Goal: Task Accomplishment & Management: Manage account settings

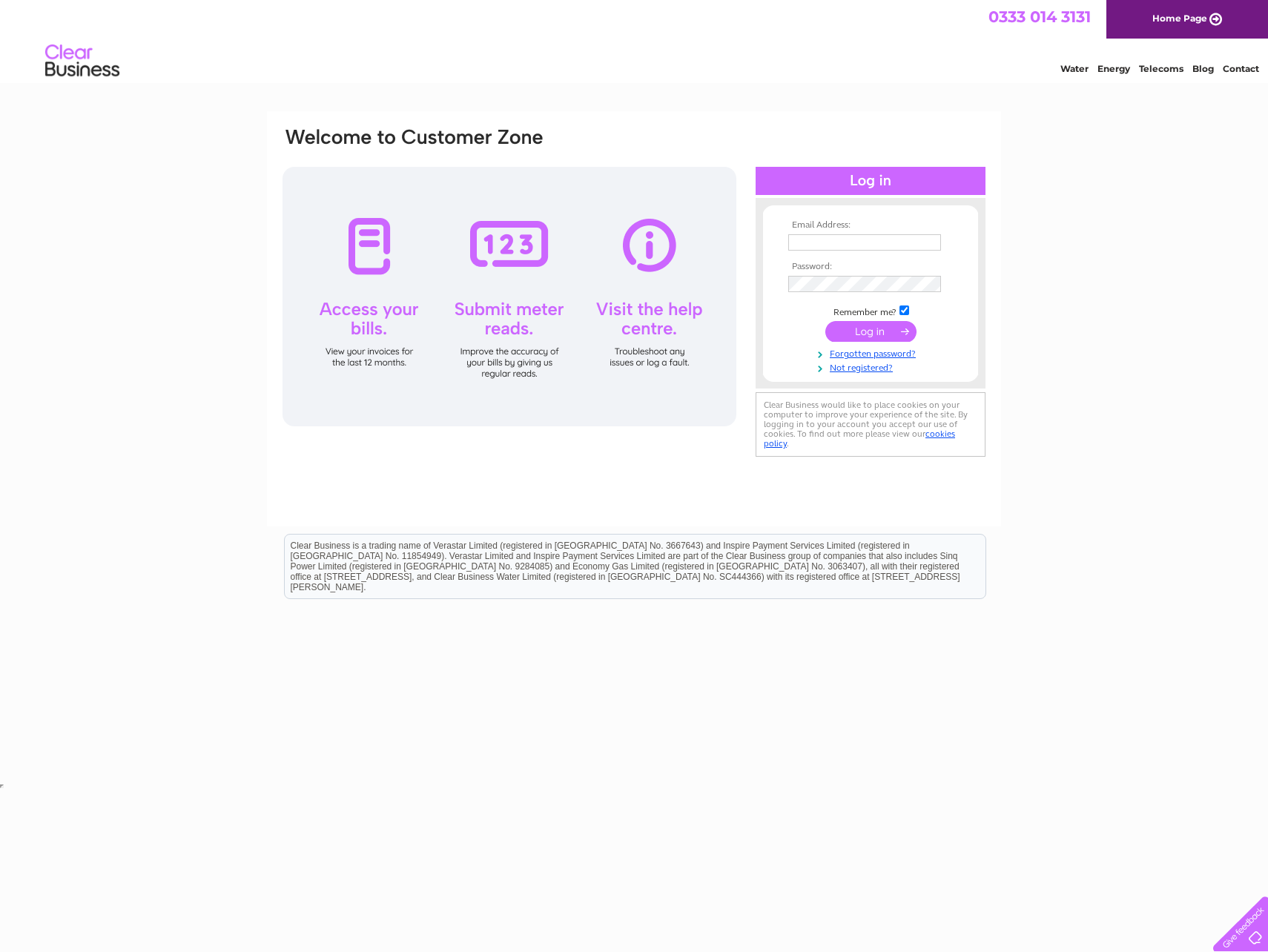
type input "[EMAIL_ADDRESS][DOMAIN_NAME]"
click at [855, 335] on input "submit" at bounding box center [871, 331] width 91 height 20
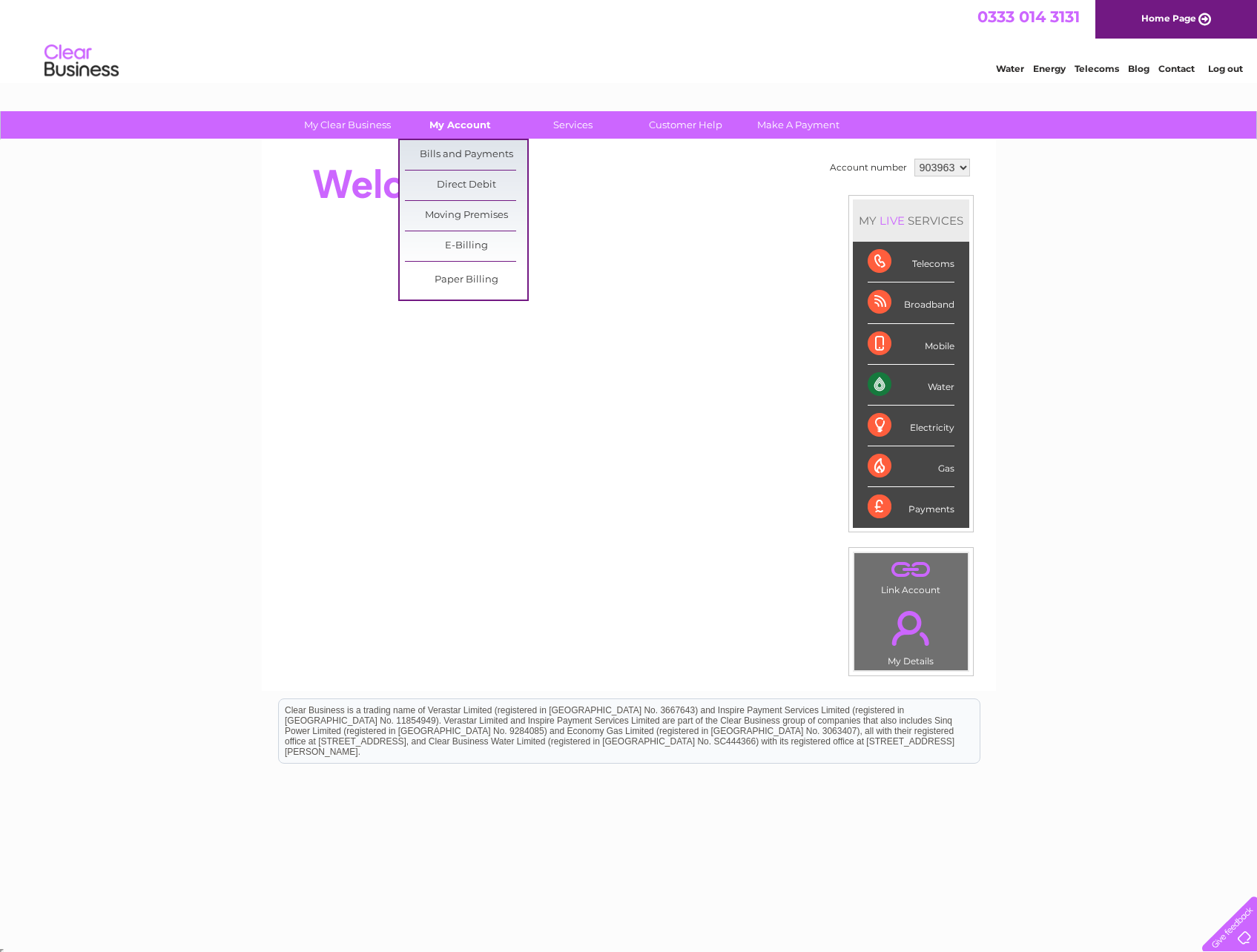
click at [463, 122] on link "My Account" at bounding box center [460, 124] width 123 height 27
click at [476, 151] on link "Bills and Payments" at bounding box center [466, 155] width 123 height 29
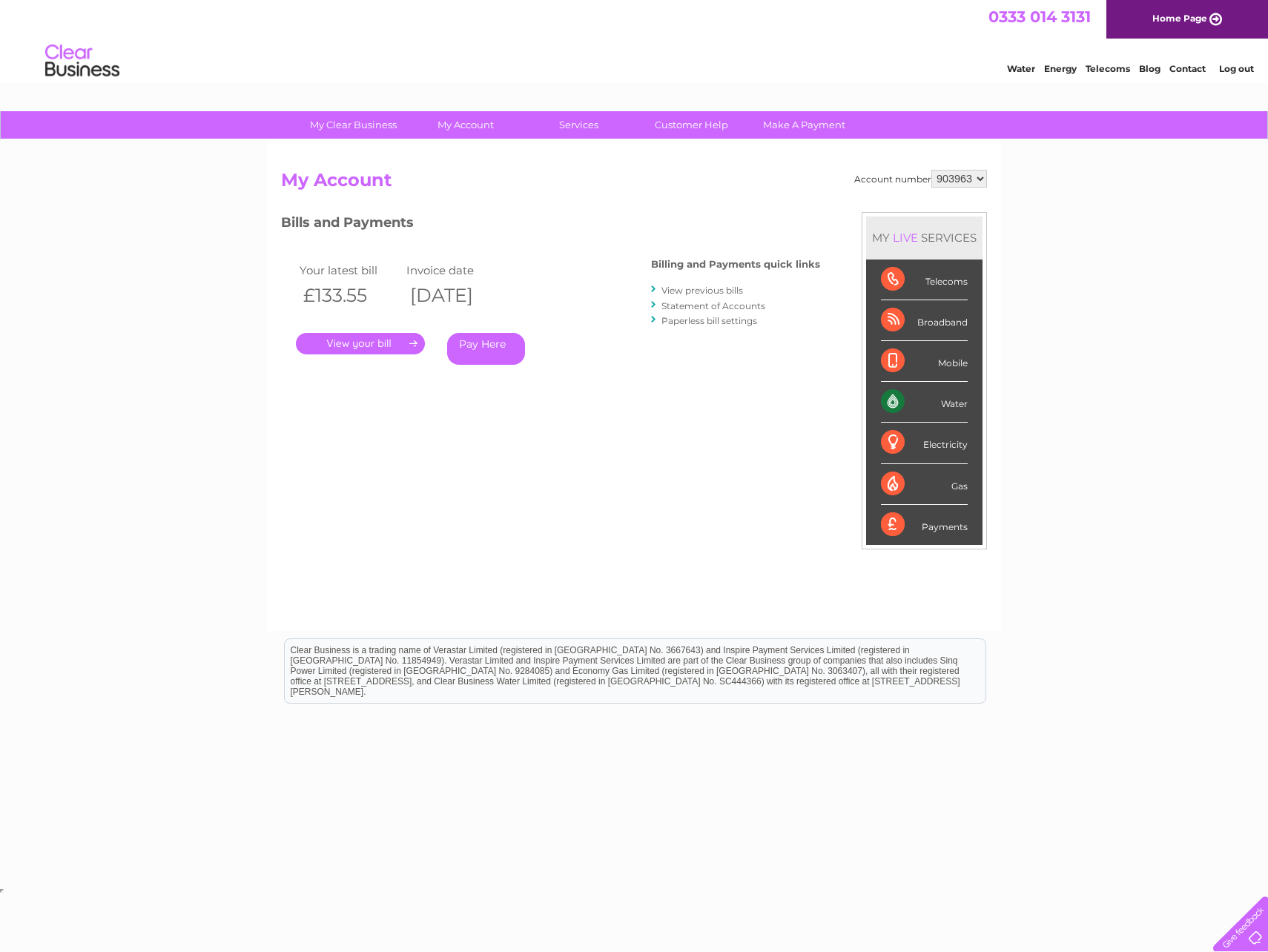
click at [368, 348] on link "." at bounding box center [360, 343] width 129 height 21
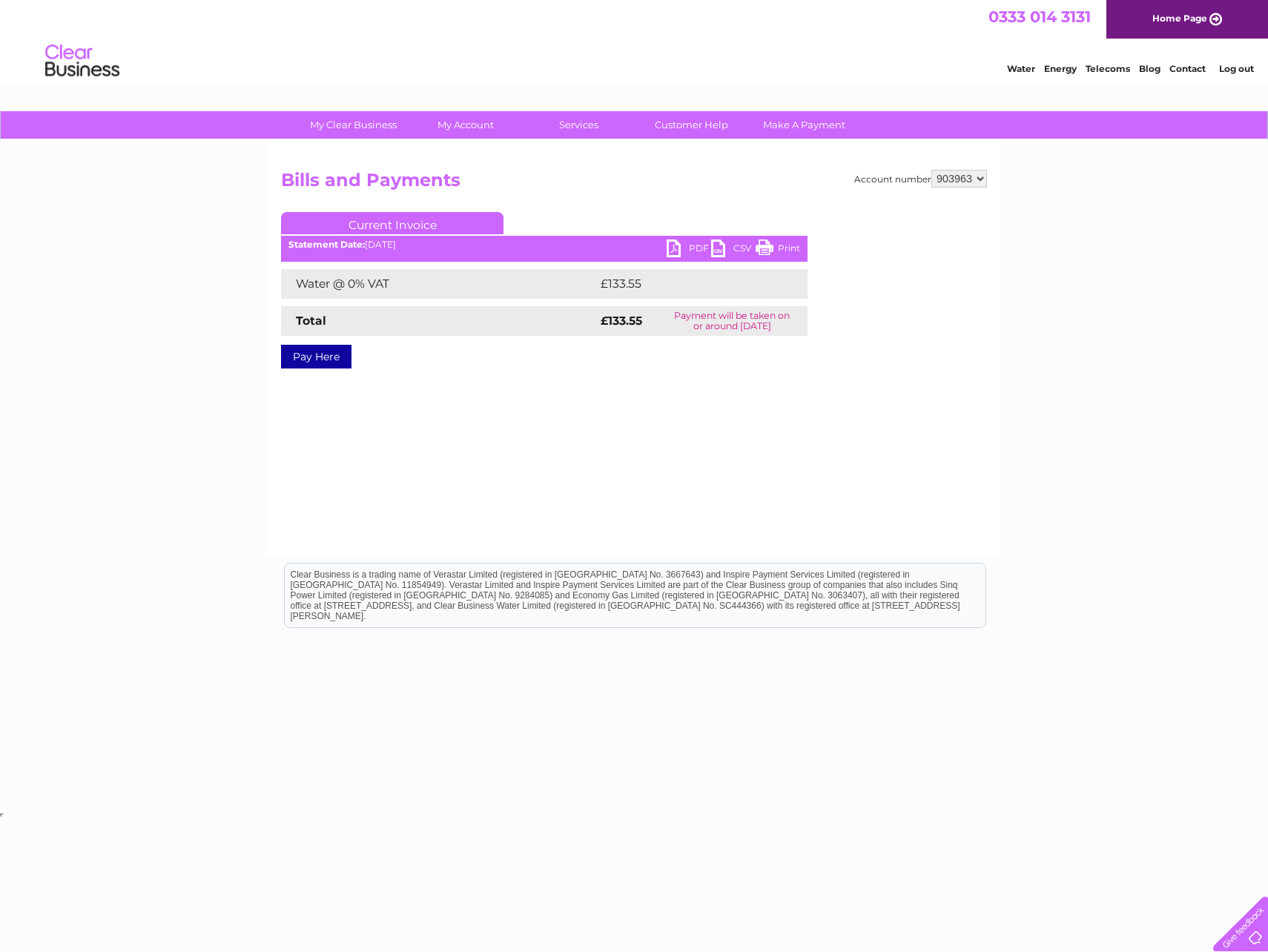
click at [686, 249] on link "PDF" at bounding box center [688, 250] width 45 height 21
click at [669, 245] on link "PDF" at bounding box center [688, 250] width 45 height 21
